Goal: Transaction & Acquisition: Book appointment/travel/reservation

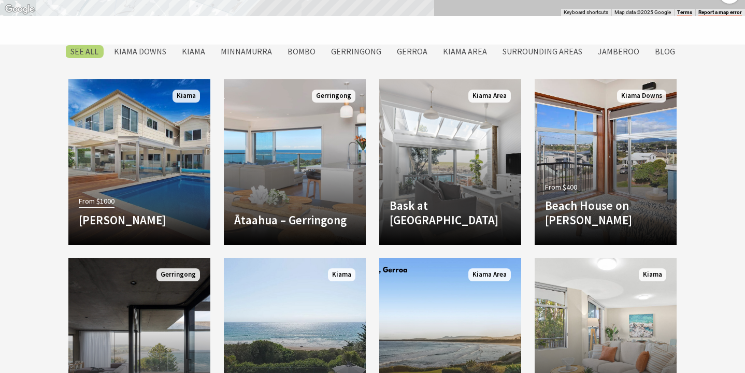
scroll to position [862, 0]
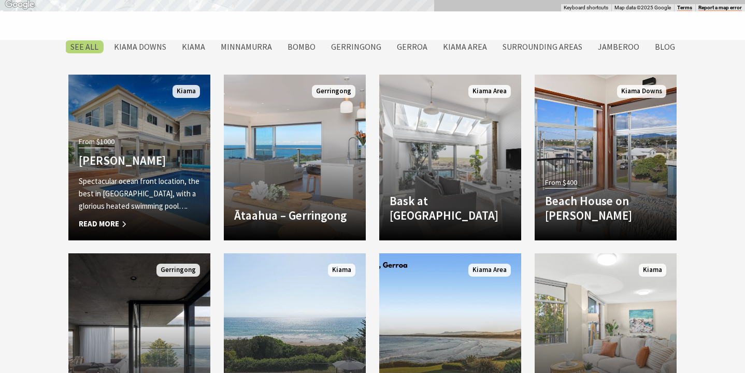
click at [169, 155] on h4 "Amaroo Kiama" at bounding box center [139, 160] width 121 height 15
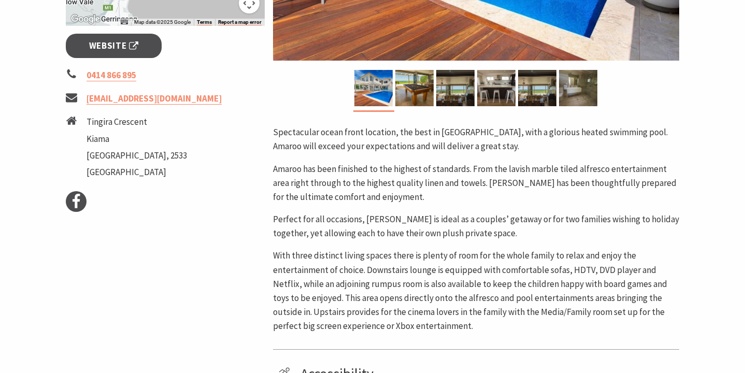
scroll to position [301, 0]
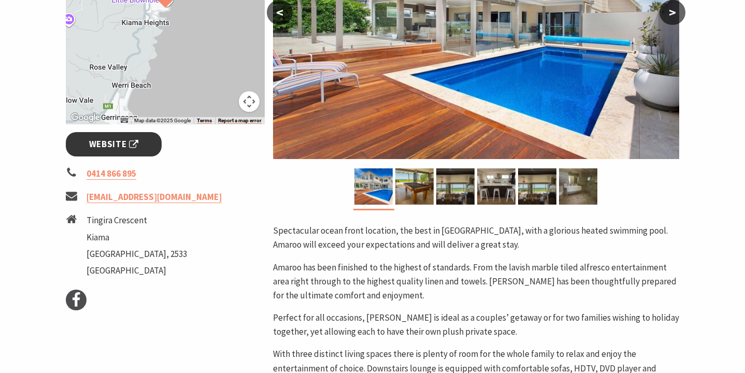
click at [116, 145] on span "Website" at bounding box center [114, 144] width 50 height 14
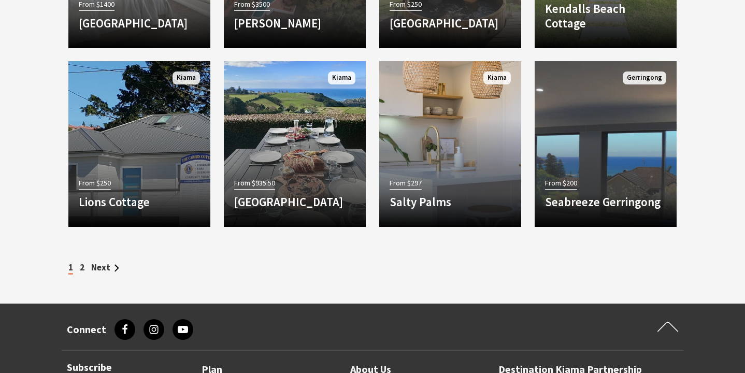
scroll to position [1403, 0]
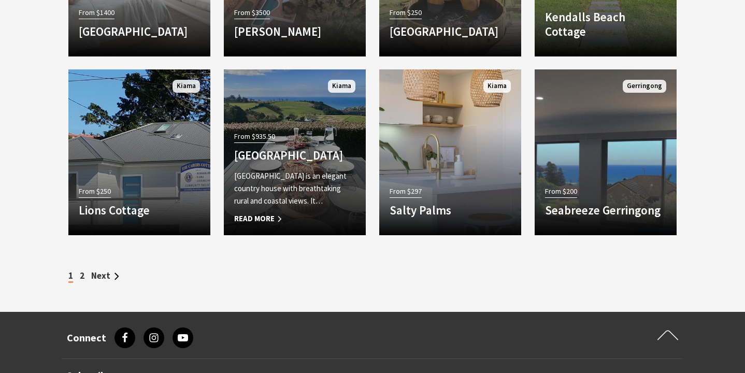
click at [318, 151] on h4 "Saddleback Grove" at bounding box center [294, 155] width 121 height 15
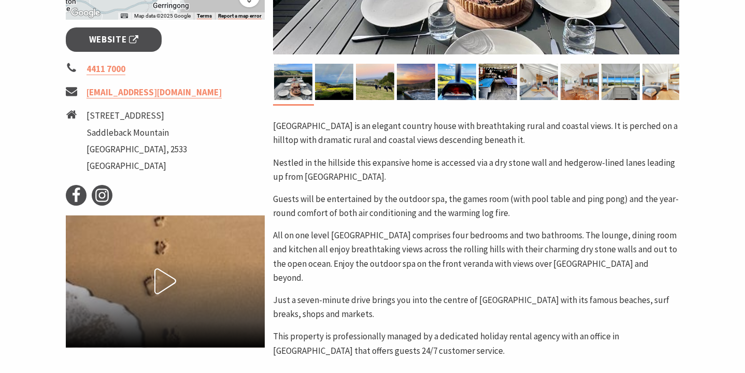
scroll to position [308, 0]
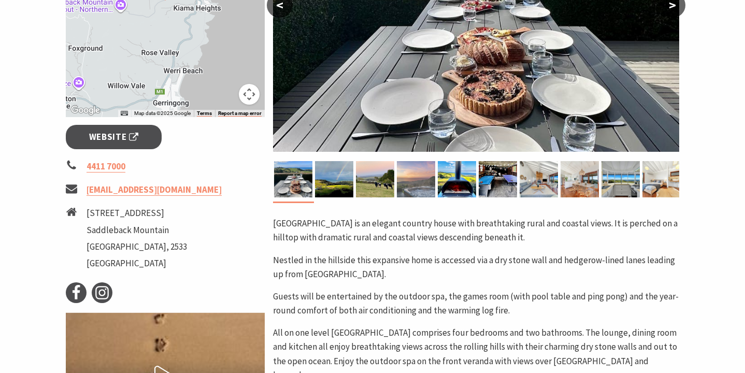
click at [427, 190] on img at bounding box center [416, 179] width 38 height 36
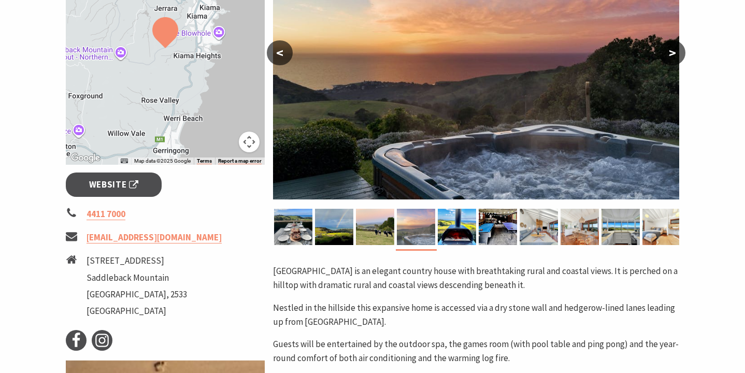
scroll to position [239, 0]
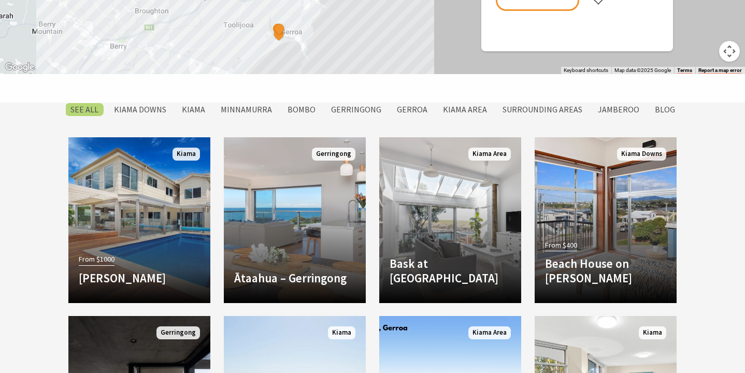
scroll to position [795, 0]
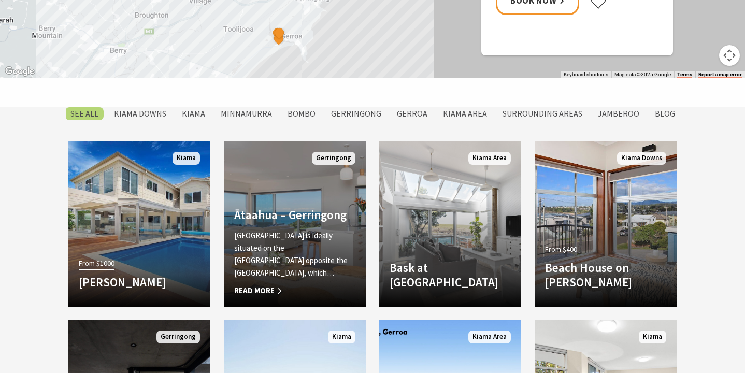
click at [318, 201] on link "Another Image Used Ātaahua – Gerringong ĀTAAHUA is ideally situated on the Gerr…" at bounding box center [295, 224] width 142 height 166
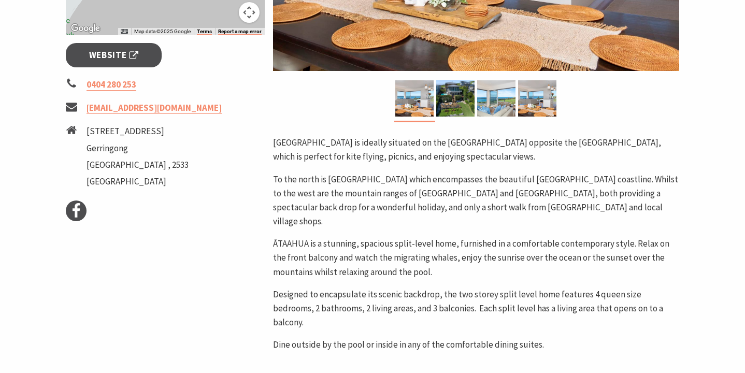
scroll to position [362, 0]
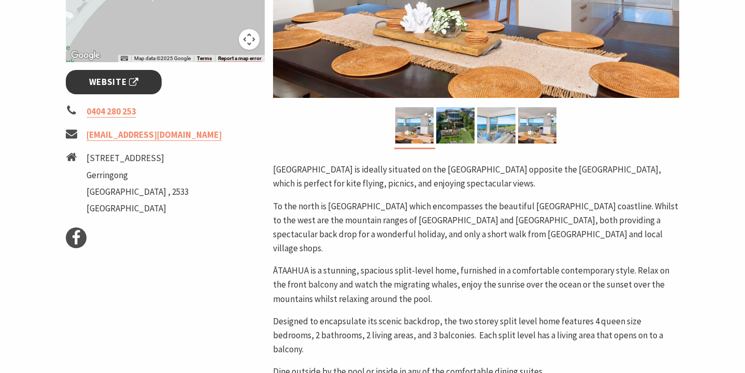
click at [121, 82] on span "Website" at bounding box center [114, 82] width 50 height 14
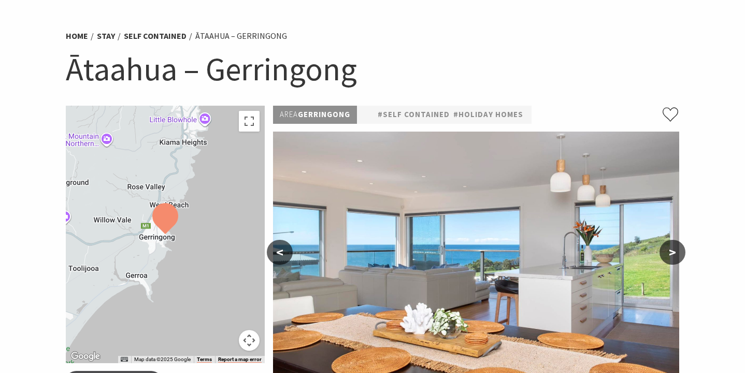
scroll to position [0, 0]
